Goal: Task Accomplishment & Management: Manage account settings

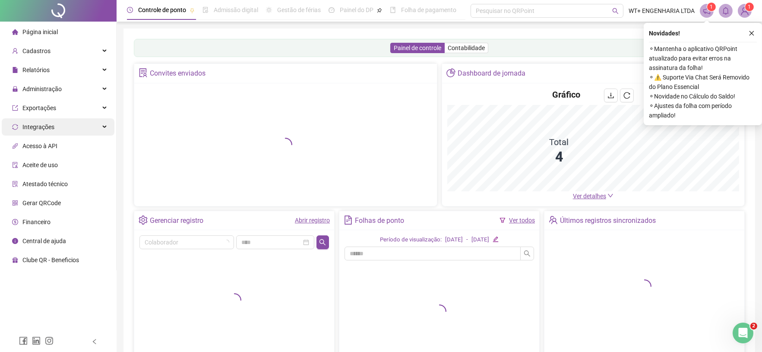
click at [67, 123] on div "Integrações" at bounding box center [58, 126] width 113 height 17
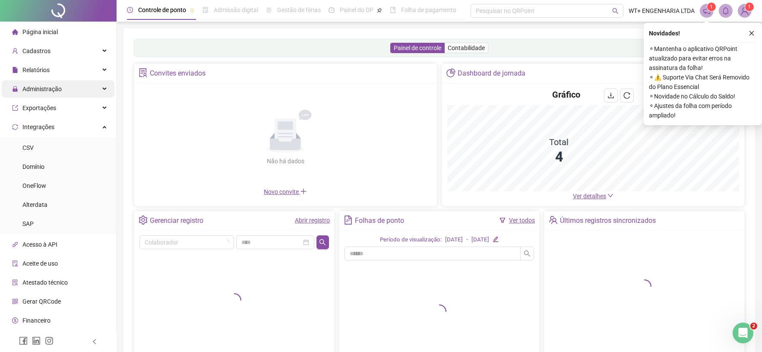
click at [72, 87] on div "Administração" at bounding box center [58, 88] width 113 height 17
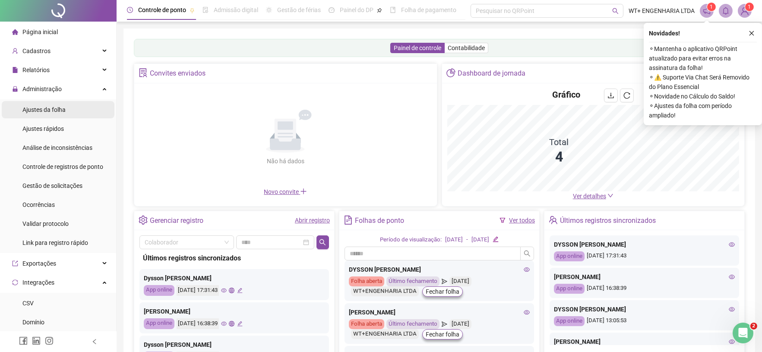
click at [76, 107] on li "Ajustes da folha" at bounding box center [58, 109] width 113 height 17
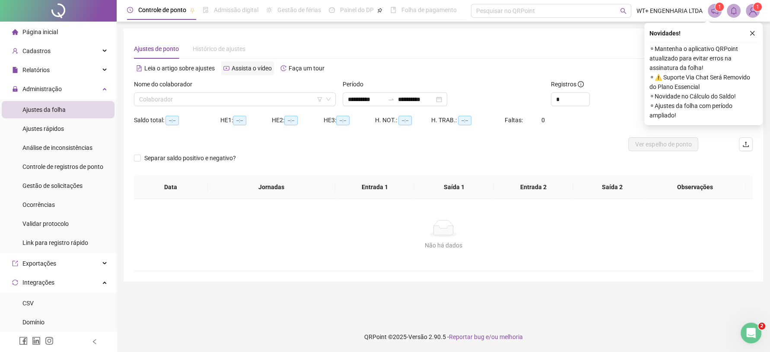
type input "**********"
click at [245, 99] on input "search" at bounding box center [231, 99] width 184 height 13
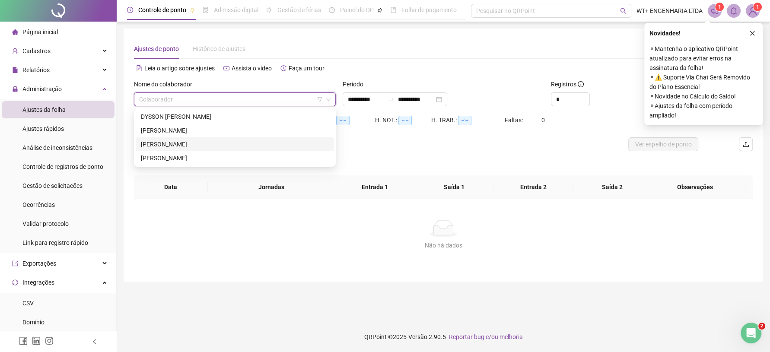
click at [213, 140] on div "[PERSON_NAME]" at bounding box center [235, 145] width 188 height 10
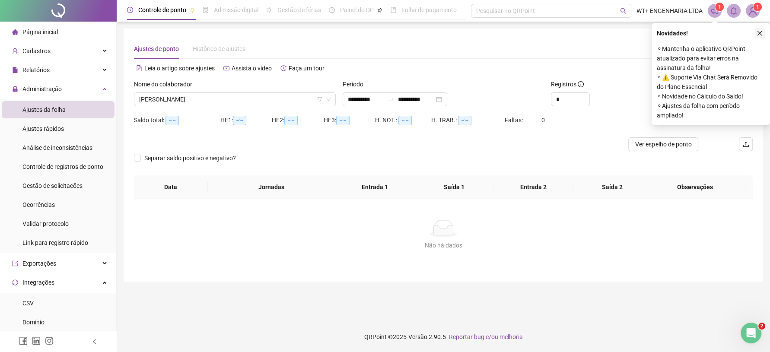
click at [758, 36] on button "button" at bounding box center [759, 33] width 10 height 10
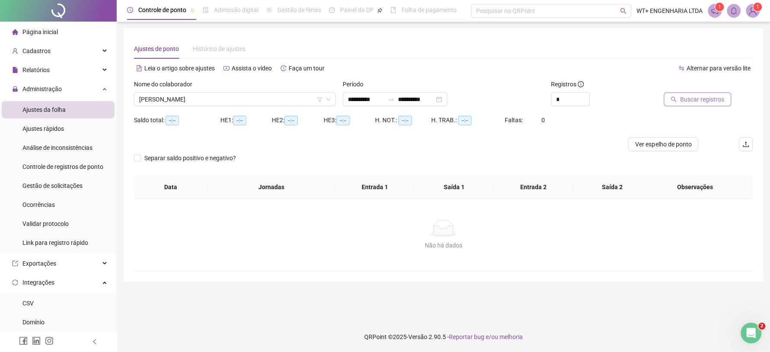
click at [694, 94] on button "Buscar registros" at bounding box center [696, 99] width 67 height 14
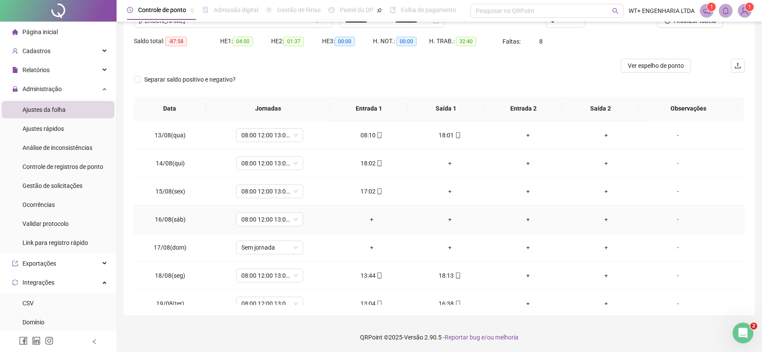
scroll to position [348, 0]
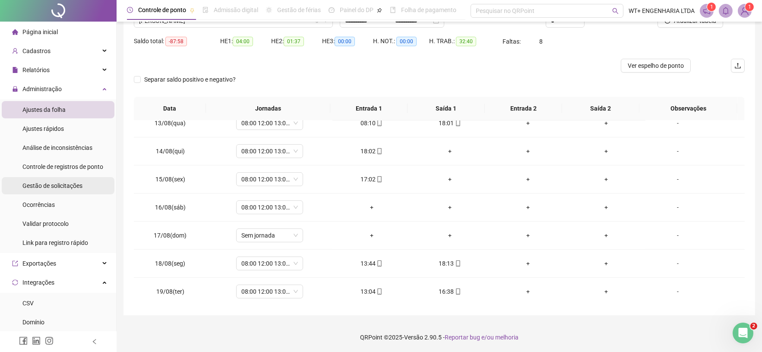
click at [68, 186] on span "Gestão de solicitações" at bounding box center [52, 185] width 60 height 7
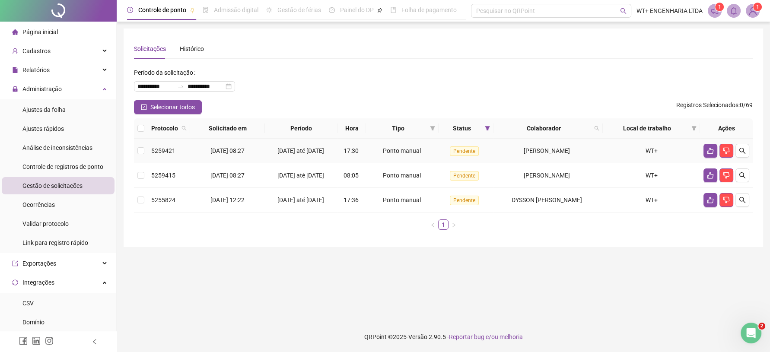
click at [149, 151] on td "5259421" at bounding box center [169, 151] width 42 height 25
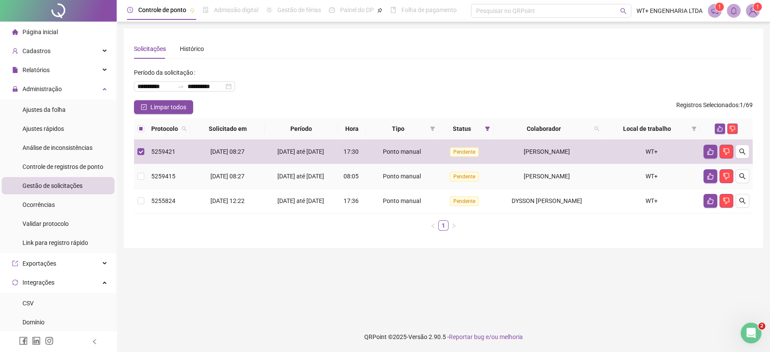
drag, startPoint x: 159, startPoint y: 182, endPoint x: 315, endPoint y: 140, distance: 162.0
click at [159, 180] on span "5259415" at bounding box center [163, 176] width 24 height 7
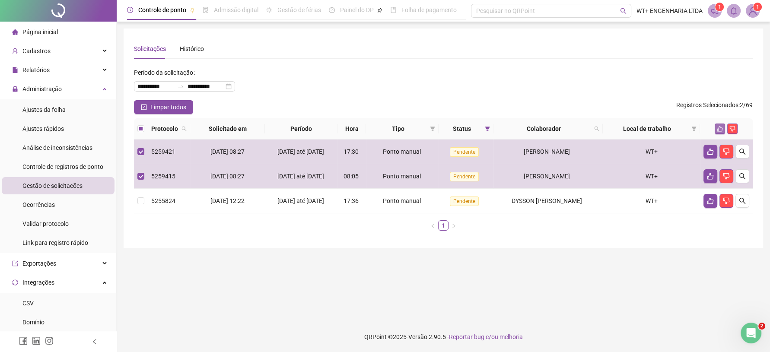
click at [721, 129] on icon "like" at bounding box center [720, 129] width 6 height 6
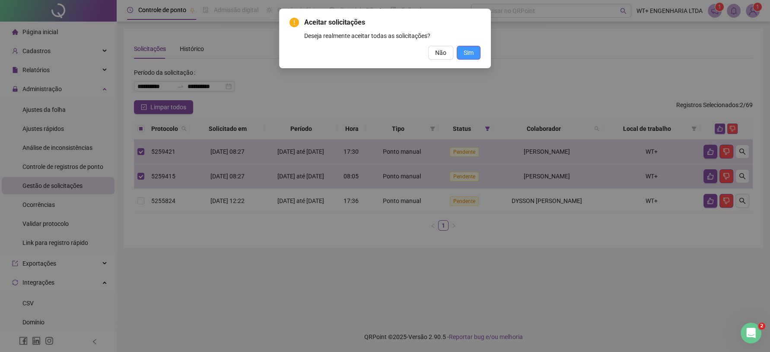
click at [465, 51] on span "Sim" at bounding box center [468, 53] width 10 height 10
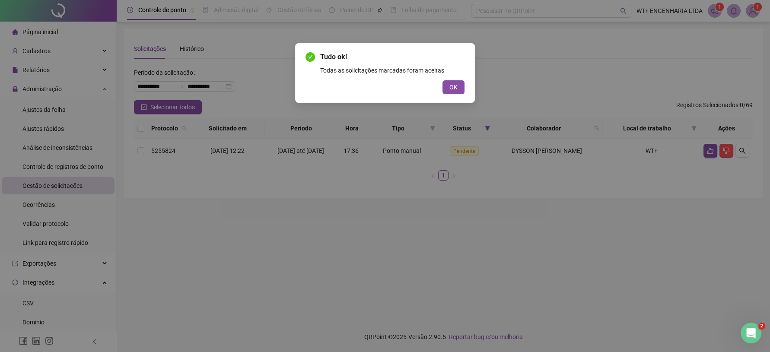
click at [60, 107] on div "Tudo ok! Todas as solicitações marcadas foram aceitas OK" at bounding box center [385, 176] width 770 height 352
click at [451, 87] on span "OK" at bounding box center [453, 88] width 8 height 10
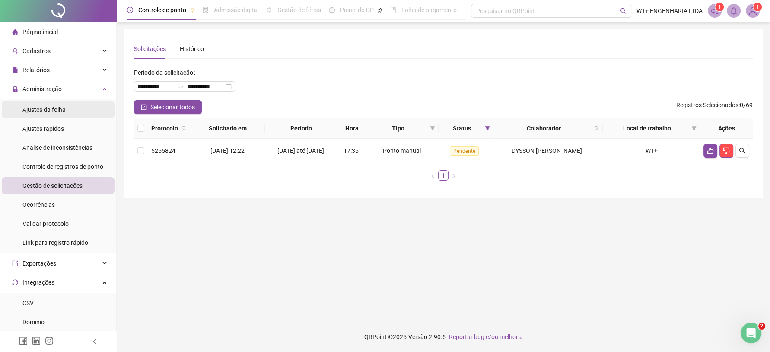
click at [86, 105] on li "Ajustes da folha" at bounding box center [58, 109] width 113 height 17
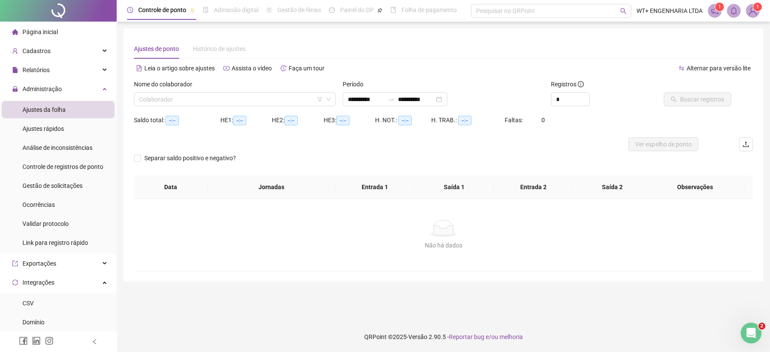
type input "**********"
click at [309, 110] on div "Nome do colaborador Colaborador" at bounding box center [234, 96] width 209 height 34
click at [309, 102] on input "search" at bounding box center [231, 99] width 184 height 13
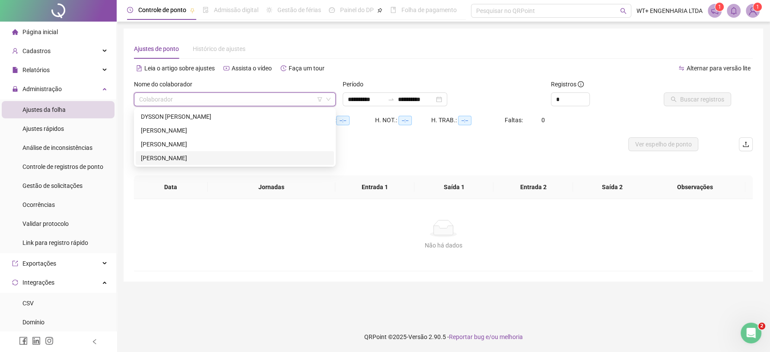
click at [213, 153] on div "[PERSON_NAME]" at bounding box center [235, 158] width 188 height 10
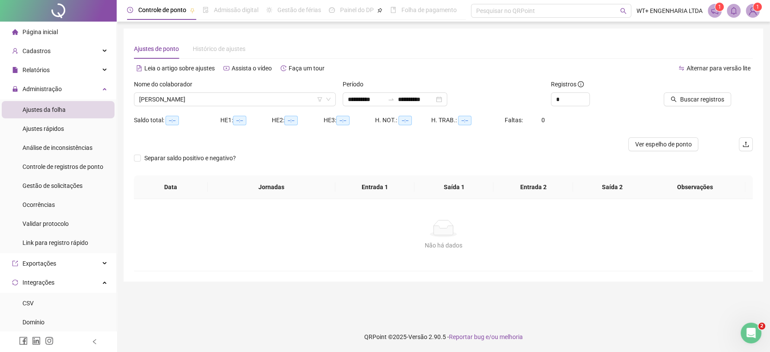
click at [686, 110] on div "Buscar registros" at bounding box center [704, 96] width 104 height 34
click at [684, 104] on span "Buscar registros" at bounding box center [702, 100] width 44 height 10
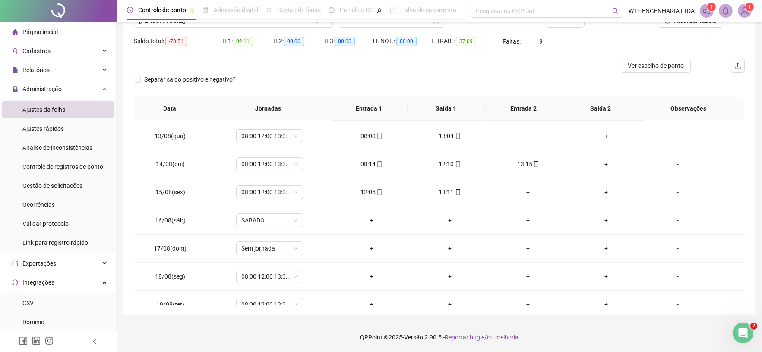
scroll to position [348, 0]
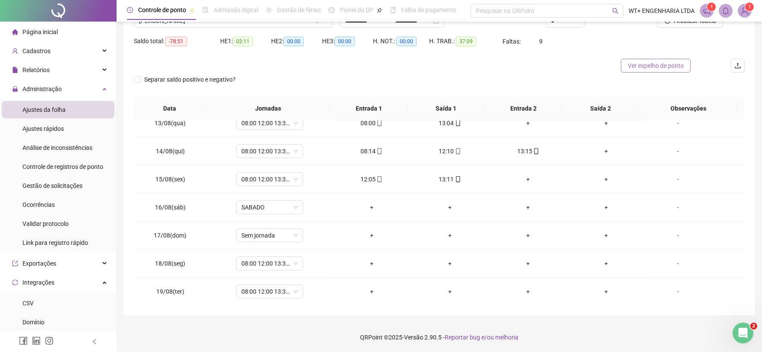
click at [667, 62] on span "Ver espelho de ponto" at bounding box center [656, 66] width 56 height 10
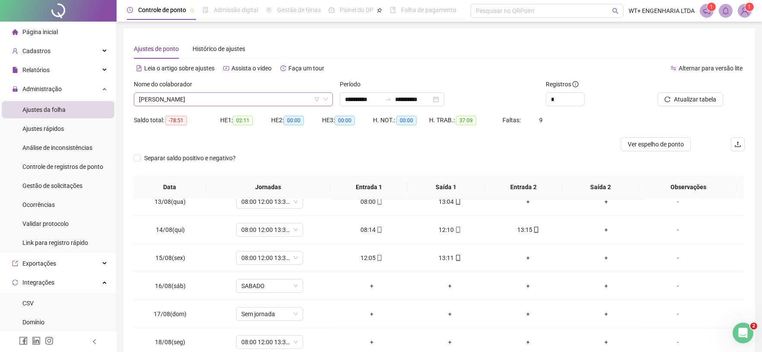
click at [199, 101] on span "[PERSON_NAME]" at bounding box center [233, 99] width 189 height 13
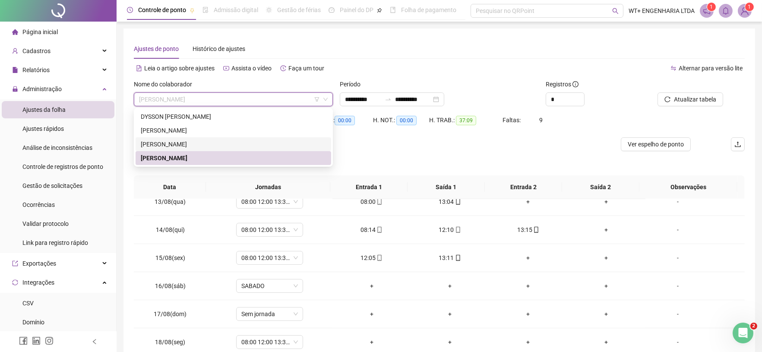
click at [184, 149] on div "[PERSON_NAME]" at bounding box center [234, 144] width 196 height 14
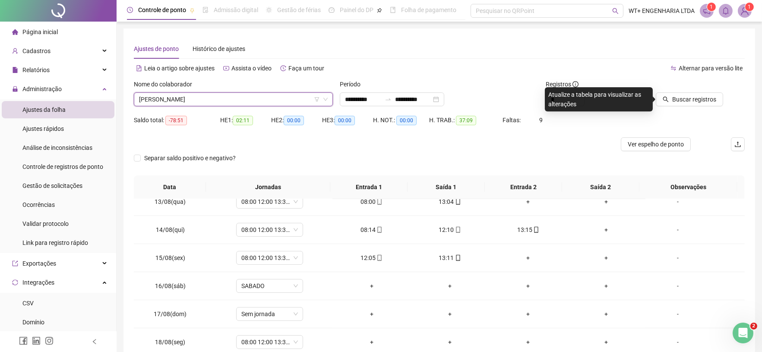
click at [724, 92] on div "Buscar registros" at bounding box center [697, 92] width 96 height 27
click at [718, 96] on button "Buscar registros" at bounding box center [689, 99] width 67 height 14
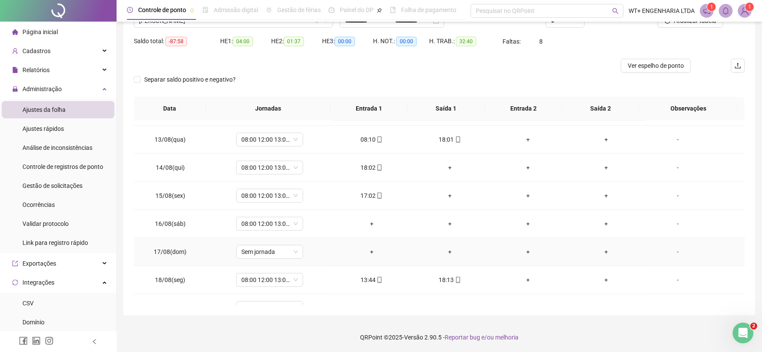
scroll to position [348, 0]
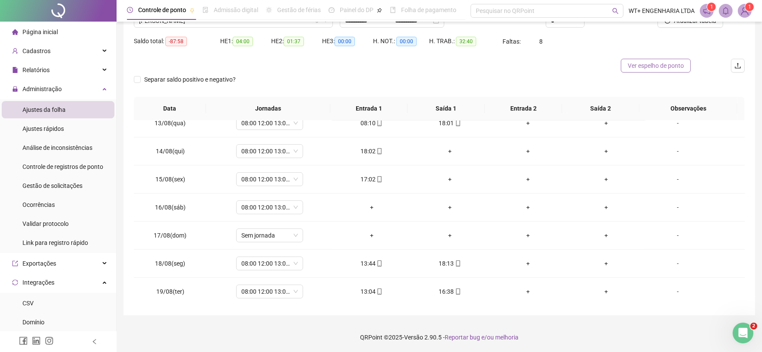
click at [650, 62] on span "Ver espelho de ponto" at bounding box center [656, 66] width 56 height 10
